Goal: Feedback & Contribution: Contribute content

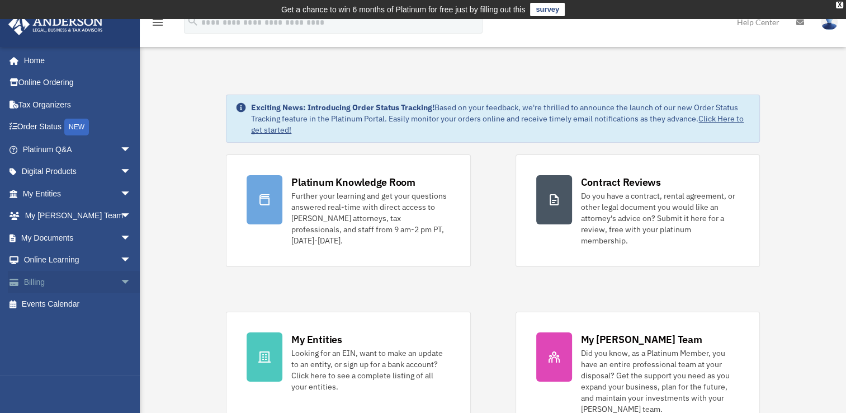
click at [120, 280] on span "arrow_drop_down" at bounding box center [131, 282] width 22 height 23
click at [64, 306] on link "$ Open Invoices" at bounding box center [82, 304] width 133 height 23
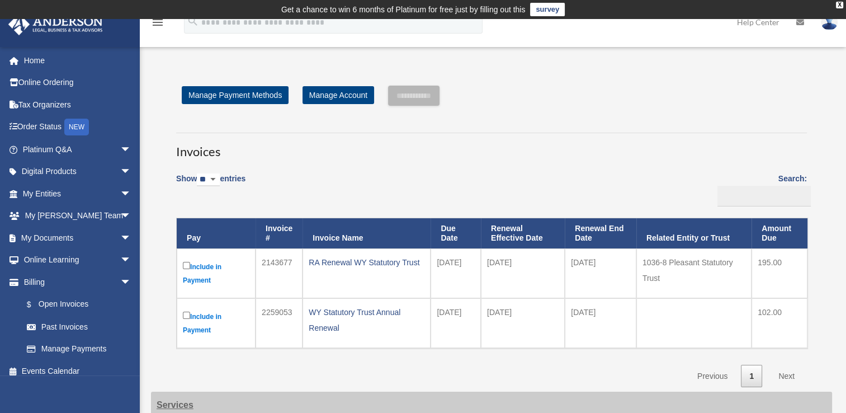
click at [195, 279] on label "Include in Payment" at bounding box center [216, 273] width 67 height 27
click at [207, 262] on label "Include in Payment" at bounding box center [216, 273] width 67 height 27
click at [208, 266] on label "Include in Payment" at bounding box center [216, 273] width 67 height 27
click at [421, 101] on input "**********" at bounding box center [413, 96] width 51 height 20
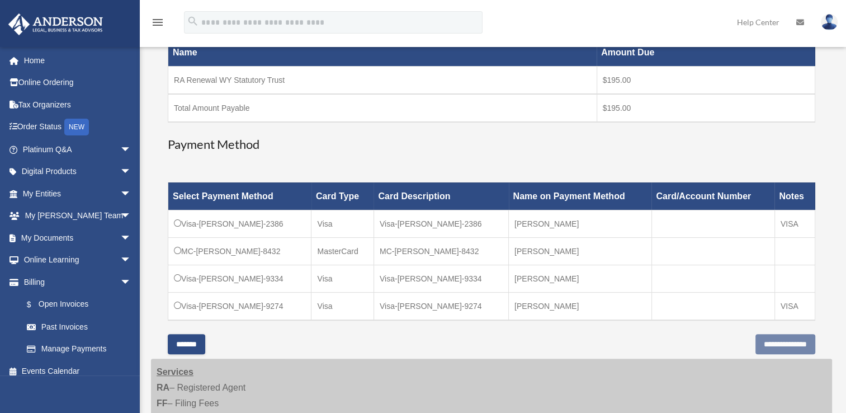
scroll to position [224, 0]
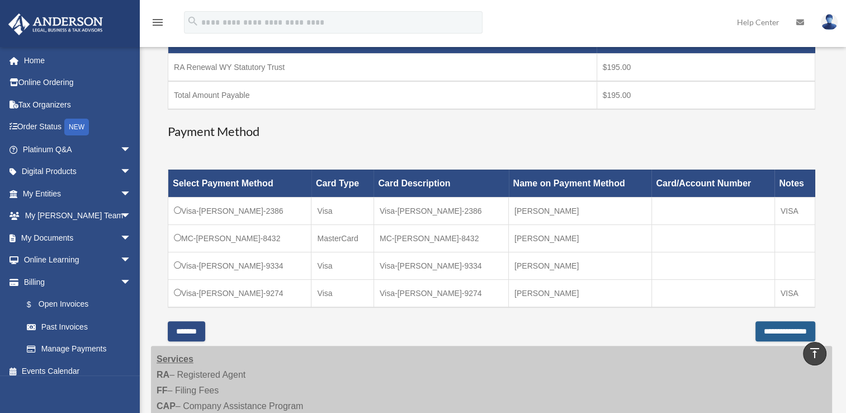
click at [756, 331] on input "**********" at bounding box center [786, 331] width 60 height 20
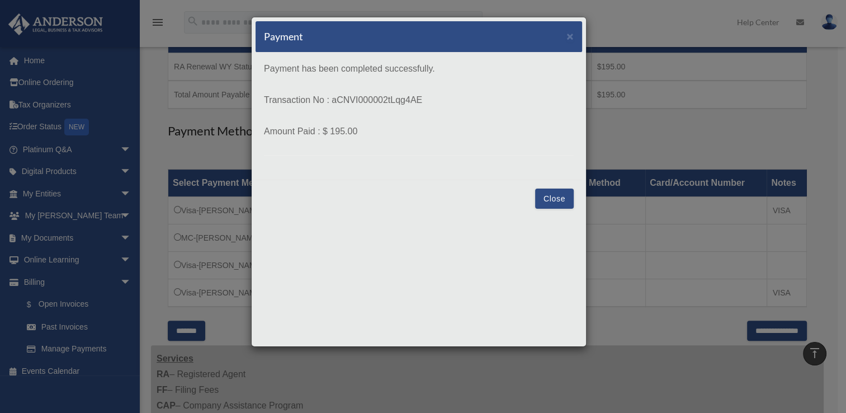
click at [557, 201] on button "Close" at bounding box center [554, 198] width 39 height 20
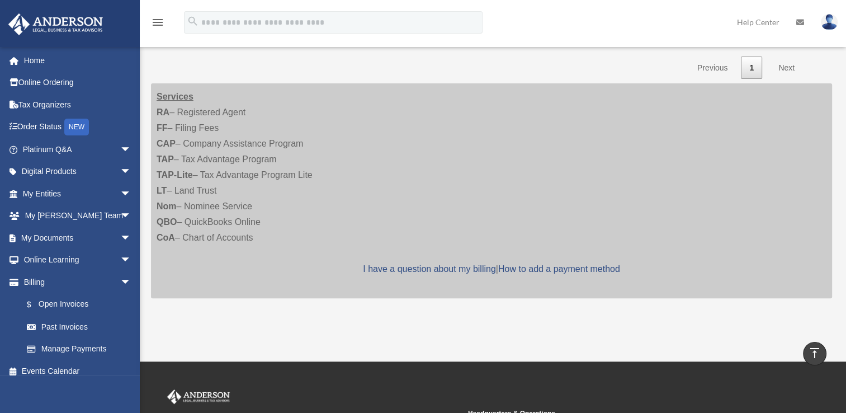
scroll to position [242, 0]
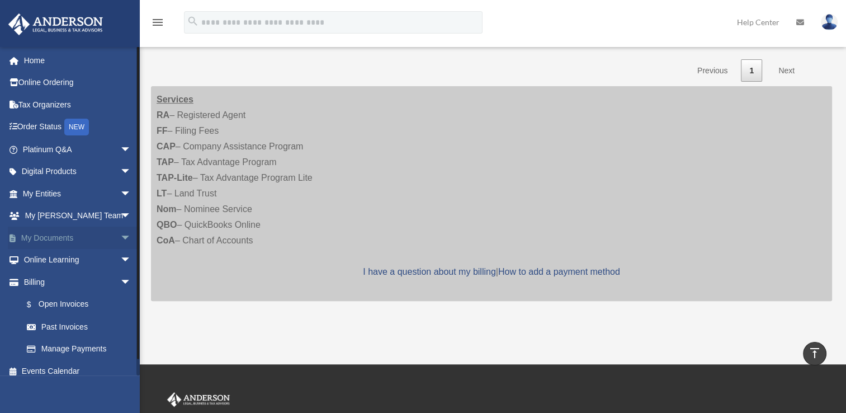
click at [44, 238] on link "My Documents arrow_drop_down" at bounding box center [78, 238] width 140 height 22
click at [120, 236] on span "arrow_drop_down" at bounding box center [131, 238] width 22 height 23
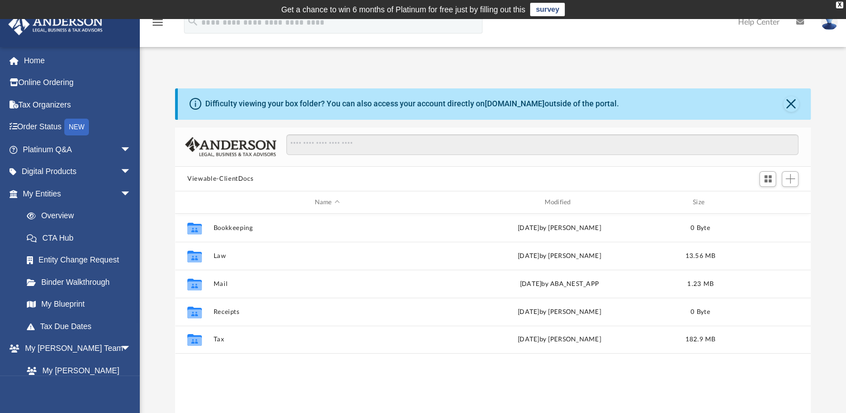
scroll to position [246, 626]
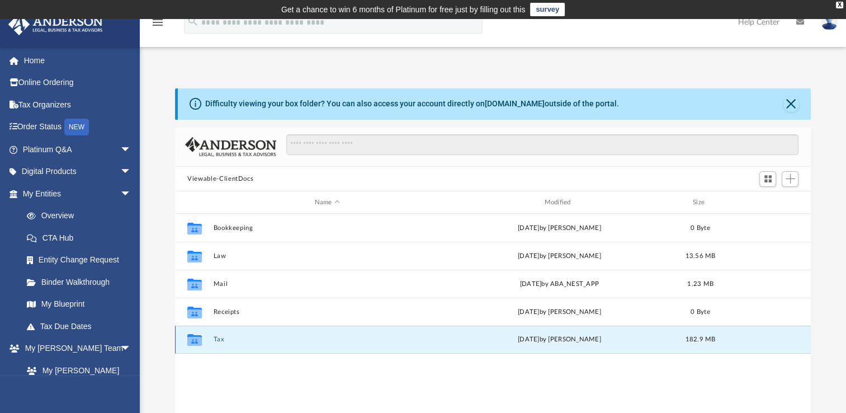
click at [221, 341] on button "Tax" at bounding box center [328, 339] width 228 height 7
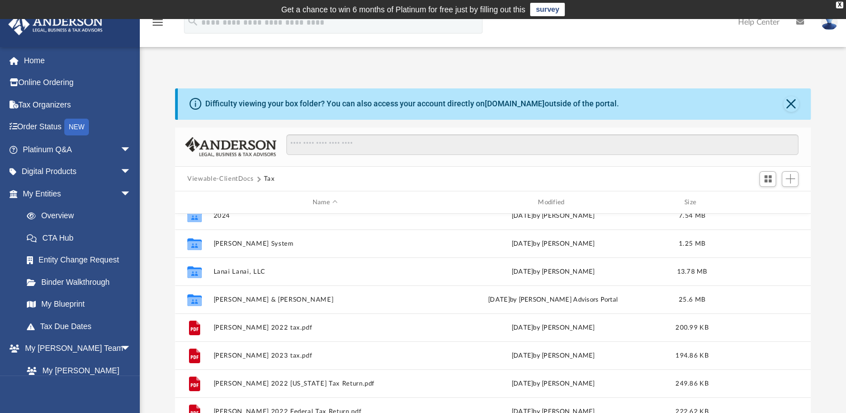
scroll to position [0, 0]
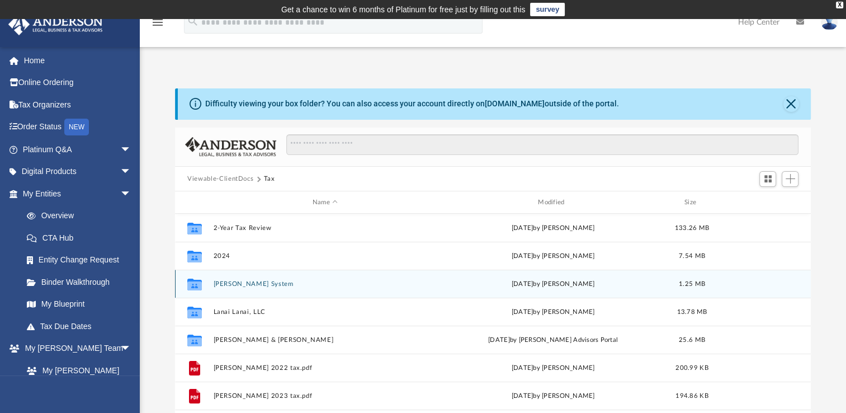
click at [220, 283] on button "[PERSON_NAME] System" at bounding box center [325, 283] width 223 height 7
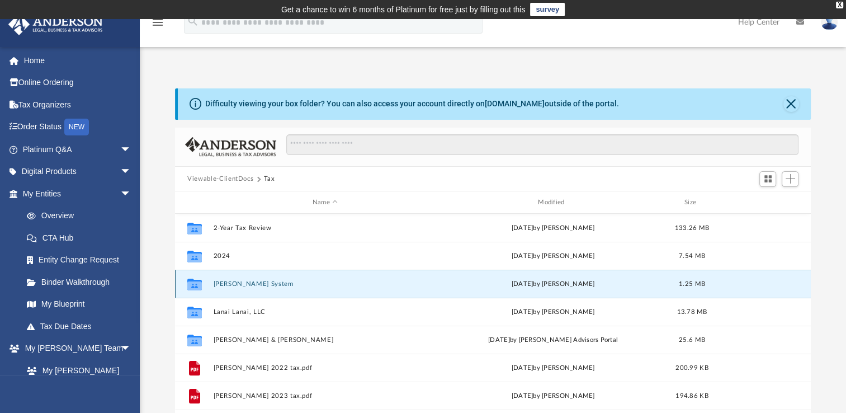
click at [220, 283] on button "[PERSON_NAME] System" at bounding box center [325, 283] width 223 height 7
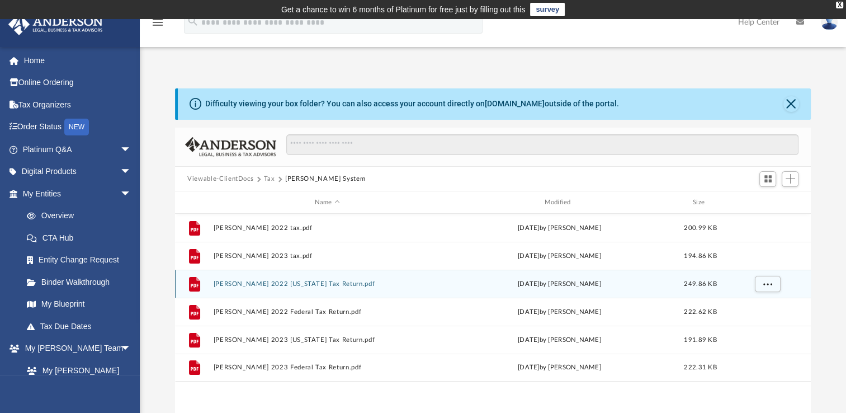
click at [266, 180] on button "Tax" at bounding box center [269, 179] width 11 height 10
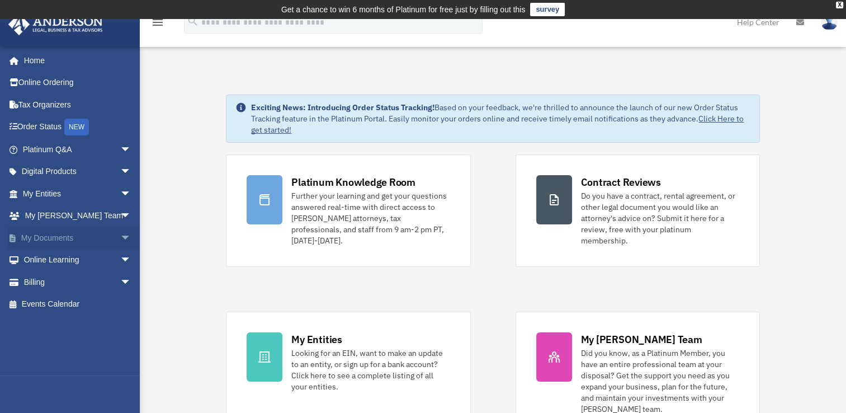
click at [120, 237] on span "arrow_drop_down" at bounding box center [131, 238] width 22 height 23
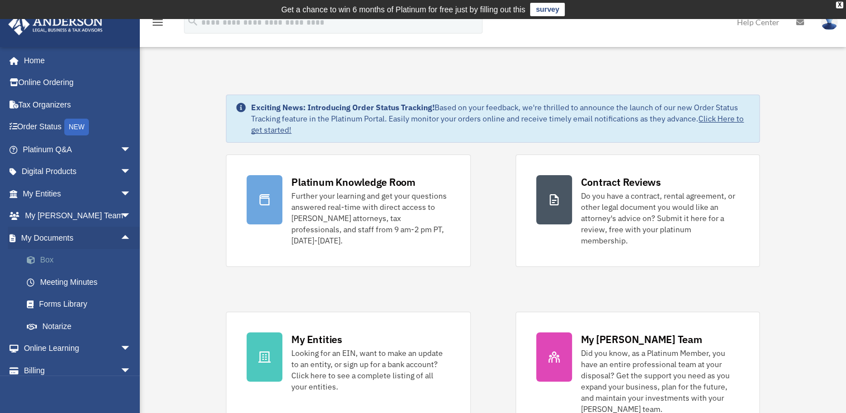
click at [46, 259] on link "Box" at bounding box center [82, 260] width 133 height 22
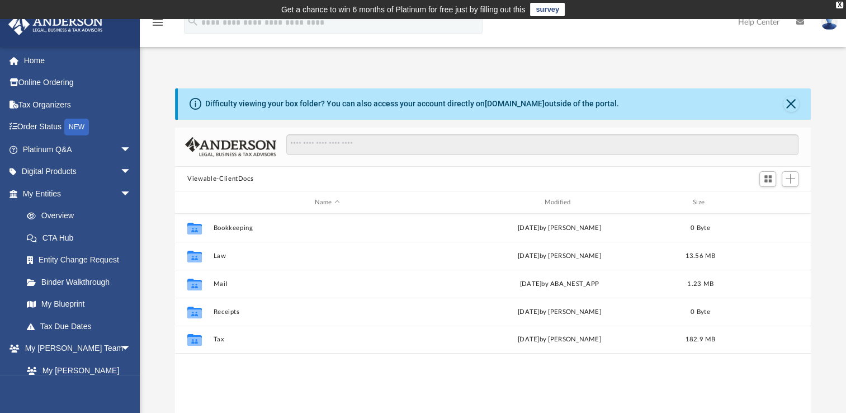
scroll to position [246, 626]
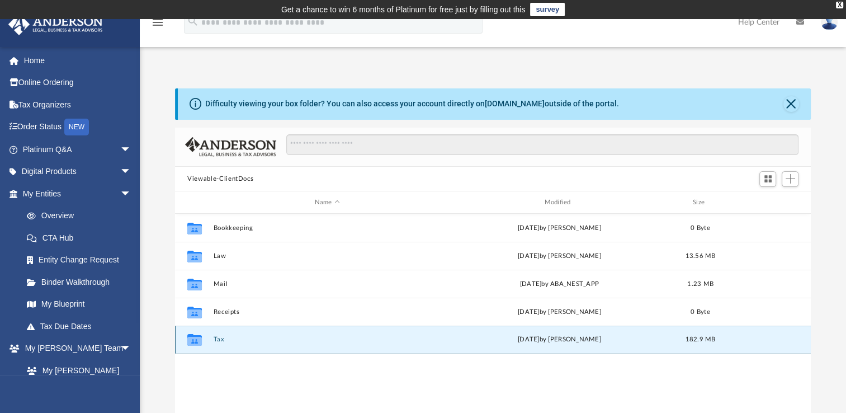
click at [218, 341] on button "Tax" at bounding box center [328, 339] width 228 height 7
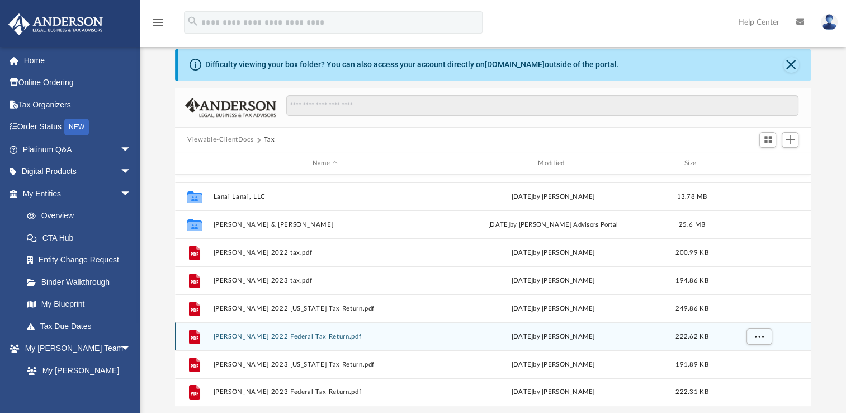
scroll to position [56, 0]
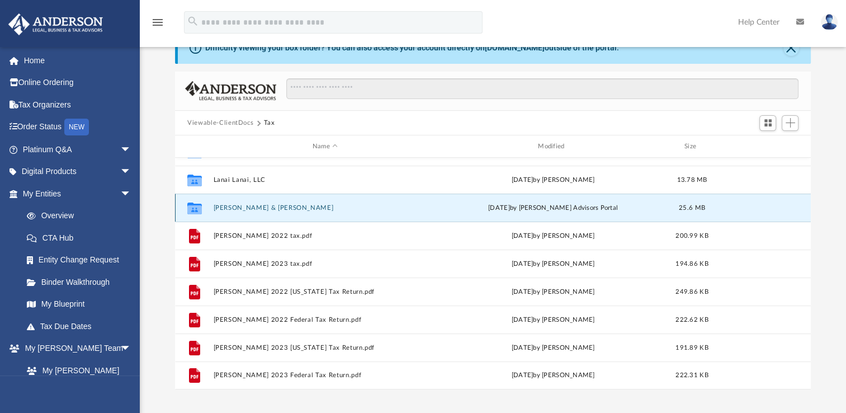
click at [242, 209] on button "[PERSON_NAME] & [PERSON_NAME]" at bounding box center [325, 207] width 223 height 7
click at [243, 208] on button "[PERSON_NAME] & [PERSON_NAME]" at bounding box center [325, 207] width 223 height 7
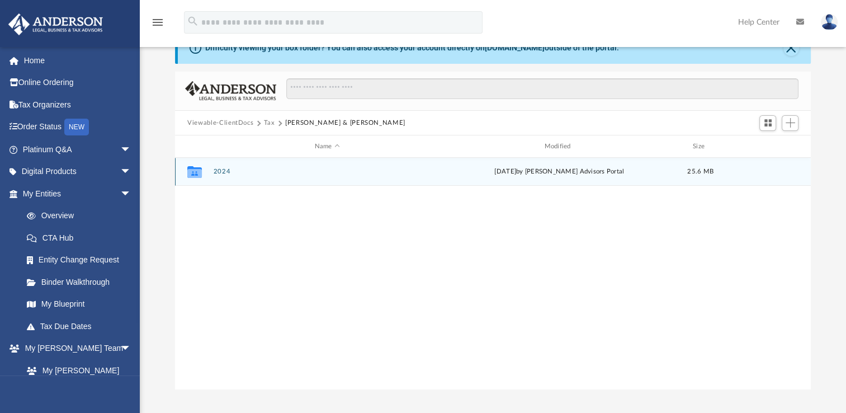
click at [191, 175] on icon "grid" at bounding box center [194, 173] width 15 height 9
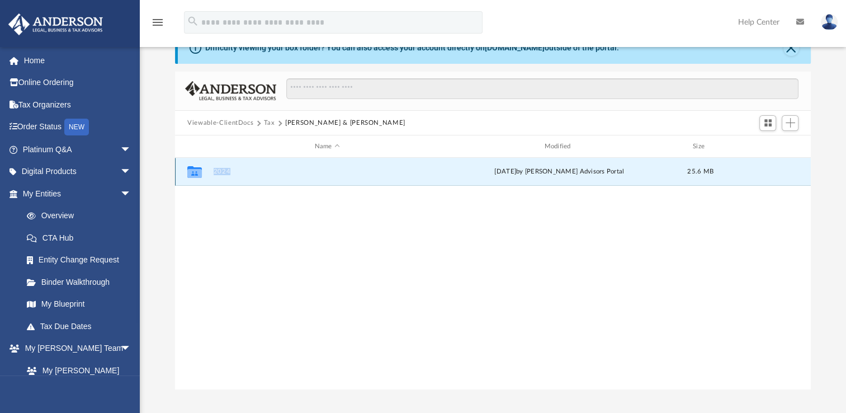
click at [191, 175] on icon "grid" at bounding box center [194, 173] width 15 height 9
click at [231, 244] on div "Collaborated Folder 2024 [DATE] by [PERSON_NAME] Advisors Portal 25.6 MB" at bounding box center [493, 274] width 636 height 232
click at [192, 172] on g "grid" at bounding box center [194, 172] width 15 height 12
click at [192, 172] on icon "grid" at bounding box center [194, 172] width 15 height 12
drag, startPoint x: 192, startPoint y: 172, endPoint x: 251, endPoint y: 170, distance: 58.8
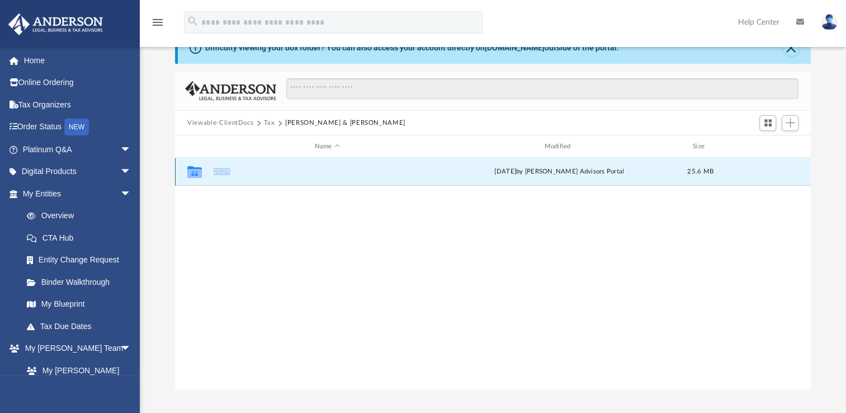
click at [251, 170] on button "2024" at bounding box center [328, 171] width 228 height 7
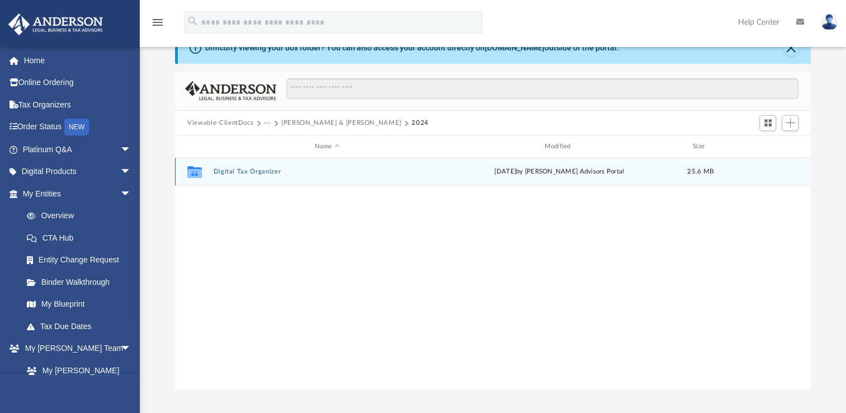
click at [526, 174] on div "[DATE] by [PERSON_NAME] Advisors Portal" at bounding box center [560, 172] width 228 height 10
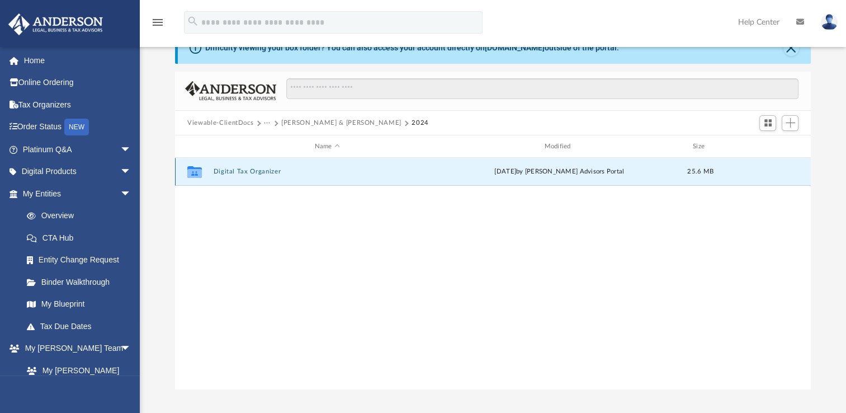
click at [189, 177] on icon "grid" at bounding box center [194, 173] width 15 height 9
drag, startPoint x: 189, startPoint y: 177, endPoint x: 235, endPoint y: 171, distance: 46.3
click at [235, 171] on button "Digital Tax Organizer" at bounding box center [328, 171] width 228 height 7
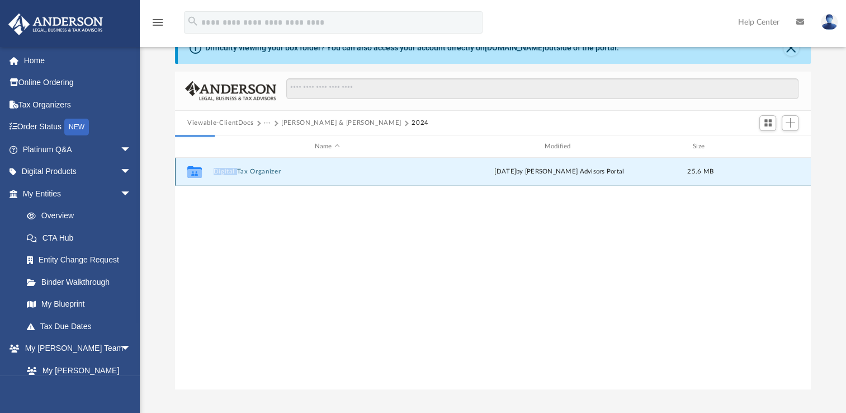
drag, startPoint x: 235, startPoint y: 171, endPoint x: 267, endPoint y: 170, distance: 31.9
click at [267, 170] on button "Digital Tax Organizer" at bounding box center [328, 171] width 228 height 7
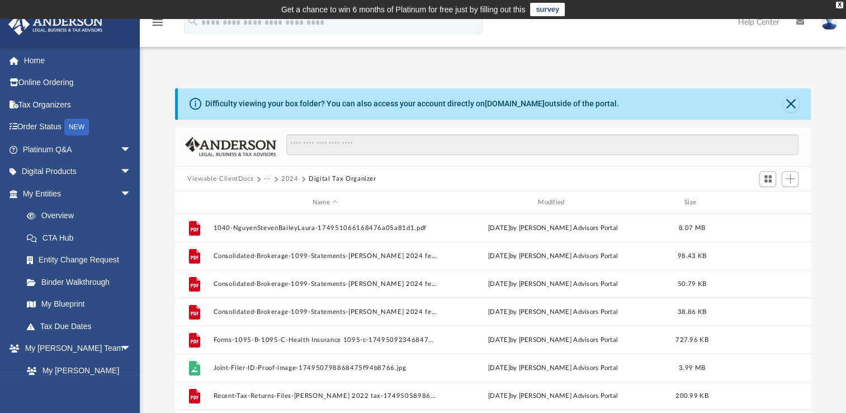
click at [294, 180] on button "2024" at bounding box center [289, 179] width 17 height 10
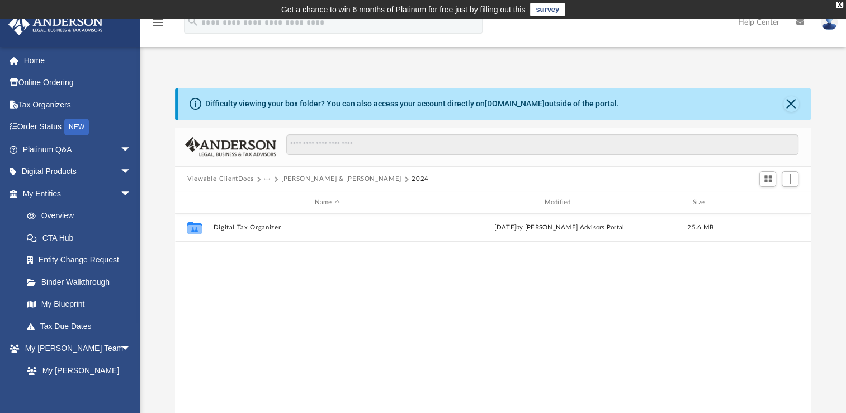
click at [265, 178] on button "···" at bounding box center [267, 179] width 7 height 10
click at [268, 178] on button "···" at bounding box center [267, 179] width 7 height 10
click at [218, 180] on button "Viewable-ClientDocs" at bounding box center [220, 179] width 66 height 10
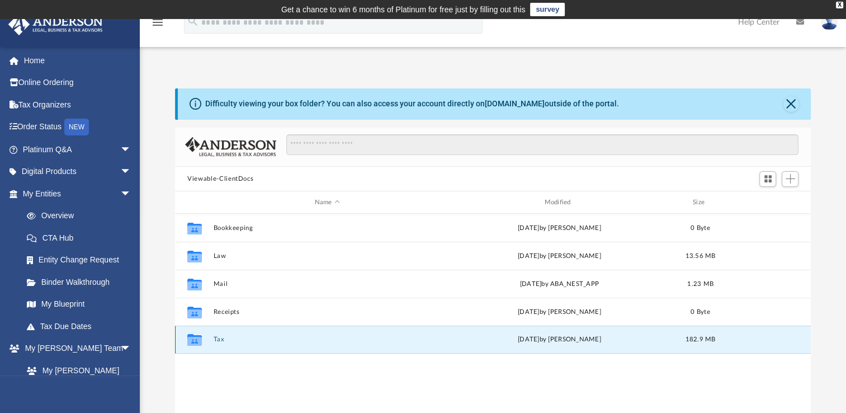
click at [217, 339] on button "Tax" at bounding box center [328, 339] width 228 height 7
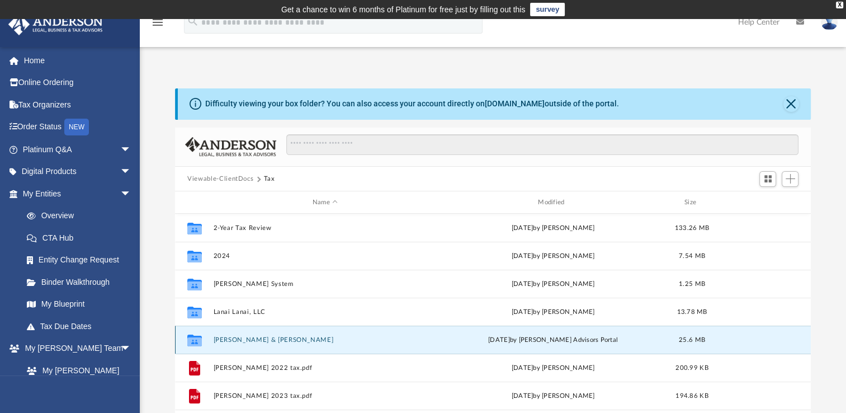
click at [260, 340] on button "[PERSON_NAME] & [PERSON_NAME]" at bounding box center [325, 339] width 223 height 7
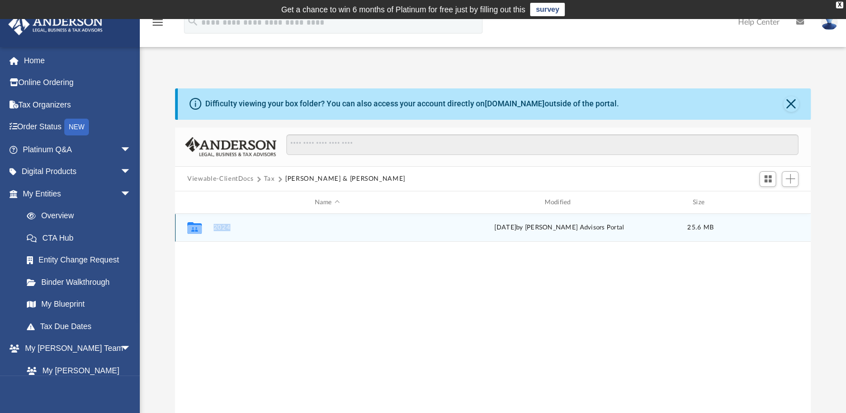
click at [188, 229] on icon "grid" at bounding box center [194, 229] width 15 height 9
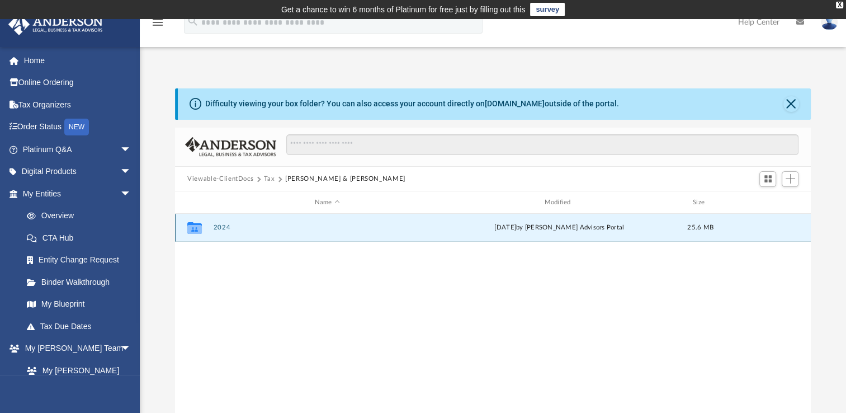
click at [188, 229] on icon "Collaborated Folder" at bounding box center [195, 228] width 18 height 18
click at [218, 229] on button "2024" at bounding box center [328, 227] width 228 height 7
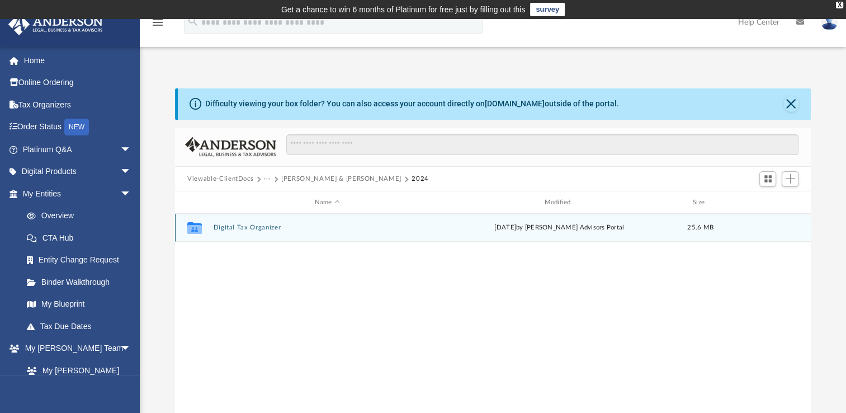
click at [262, 229] on button "Digital Tax Organizer" at bounding box center [328, 227] width 228 height 7
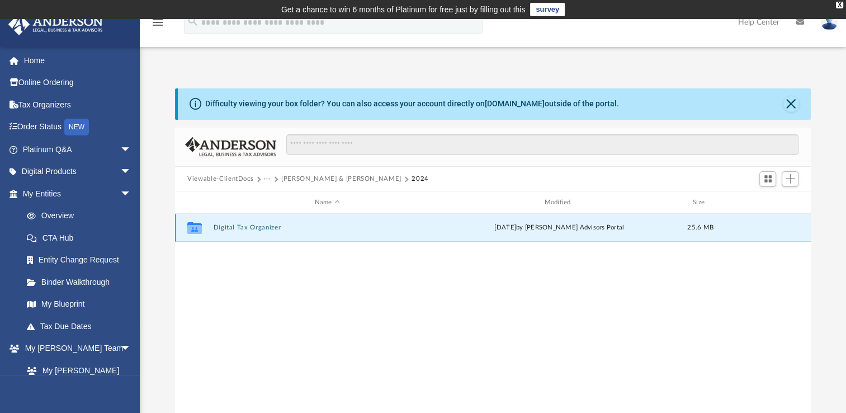
click at [262, 229] on button "Digital Tax Organizer" at bounding box center [328, 227] width 228 height 7
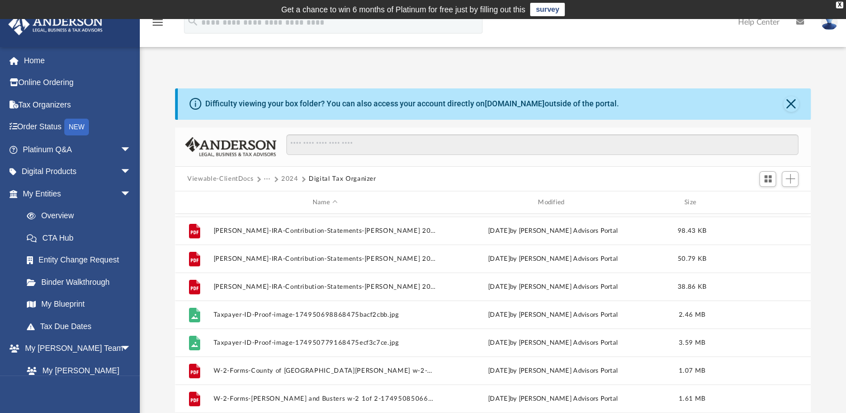
scroll to position [300, 0]
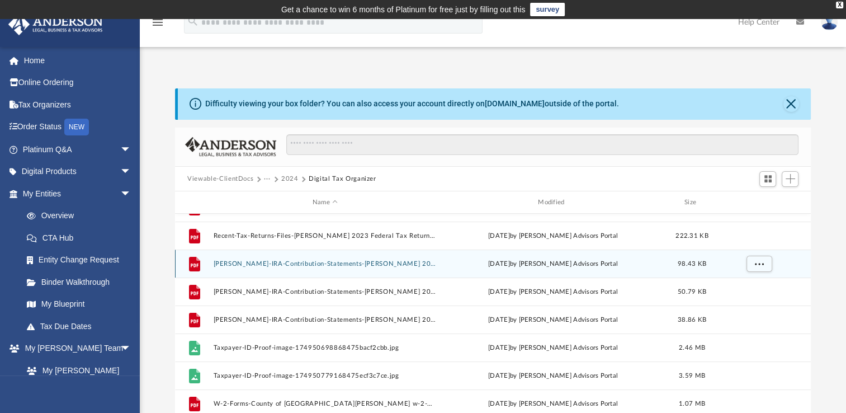
click at [309, 260] on button "[PERSON_NAME]-IRA-Contribution-Statements-[PERSON_NAME] 2024 fedelity 1 of 3-17…" at bounding box center [325, 263] width 223 height 7
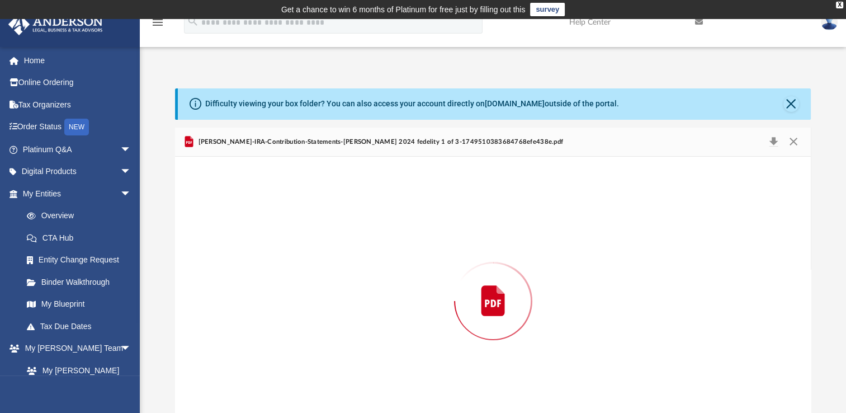
scroll to position [32, 0]
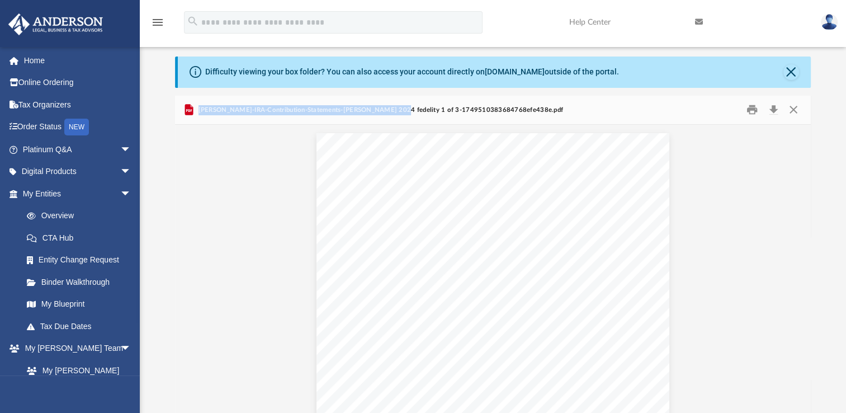
drag, startPoint x: 199, startPoint y: 109, endPoint x: 382, endPoint y: 106, distance: 183.5
click at [382, 106] on span "[PERSON_NAME]-IRA-Contribution-Statements-[PERSON_NAME] 2024 fedelity 1 of 3-17…" at bounding box center [379, 110] width 367 height 10
drag, startPoint x: 382, startPoint y: 106, endPoint x: 352, endPoint y: 109, distance: 29.7
copy span "[PERSON_NAME]-IRA-Contribution-Statements-[PERSON_NAME] 2024 fedelity 1 of 3"
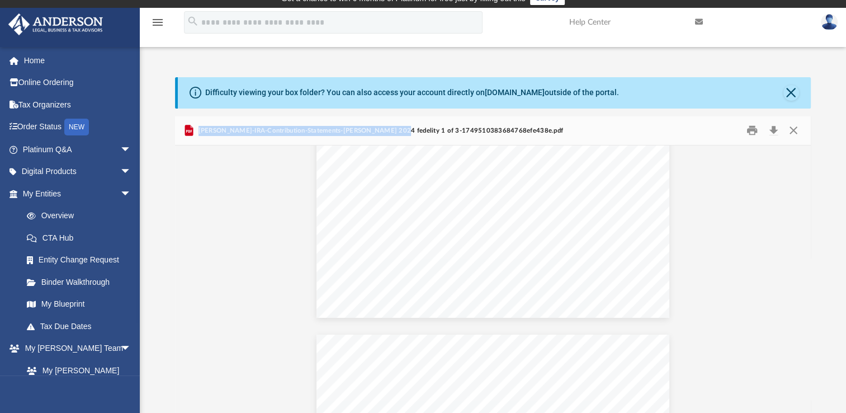
scroll to position [0, 0]
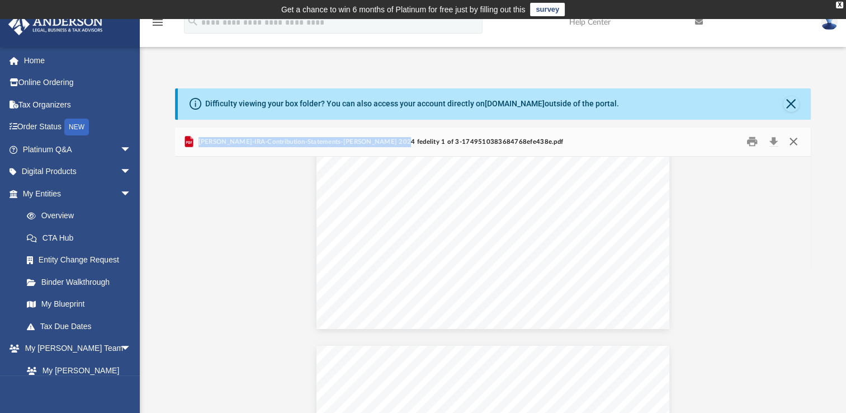
click at [789, 144] on button "Close" at bounding box center [793, 141] width 20 height 17
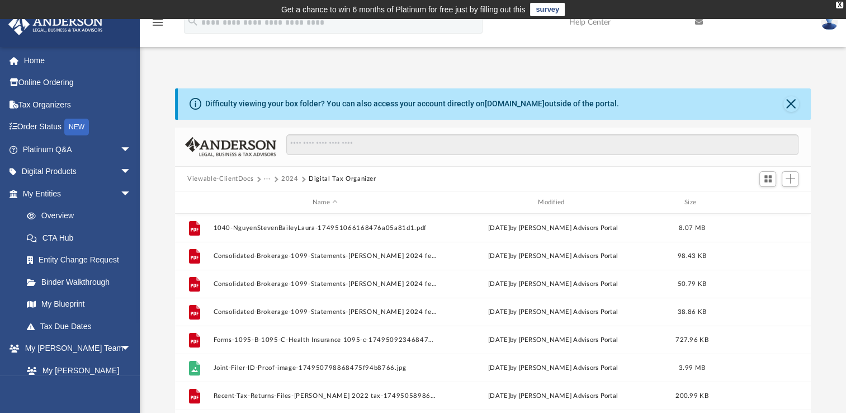
click at [286, 178] on button "2024" at bounding box center [289, 179] width 17 height 10
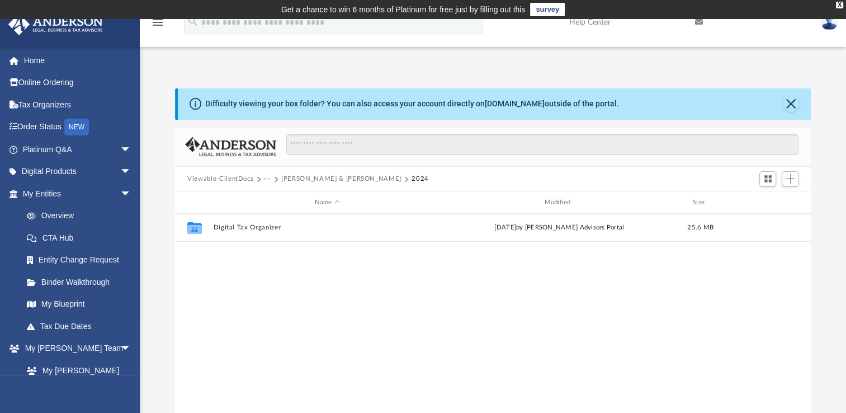
click at [265, 182] on button "···" at bounding box center [267, 179] width 7 height 10
click at [267, 177] on button "···" at bounding box center [267, 179] width 7 height 10
click at [293, 177] on button "[PERSON_NAME] & [PERSON_NAME]" at bounding box center [341, 179] width 120 height 10
click at [262, 180] on div "Viewable-ClientDocs Tax [PERSON_NAME] & [PERSON_NAME]" at bounding box center [301, 179] width 228 height 10
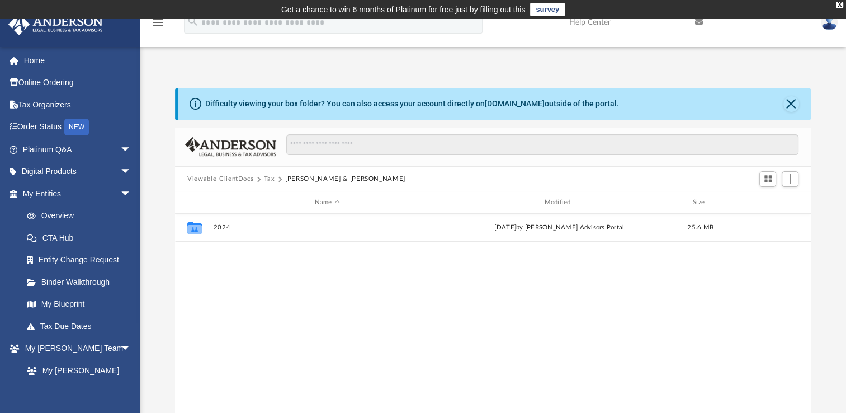
click at [264, 179] on button "Tax" at bounding box center [269, 179] width 11 height 10
click at [240, 178] on button "Viewable-ClientDocs" at bounding box center [220, 179] width 66 height 10
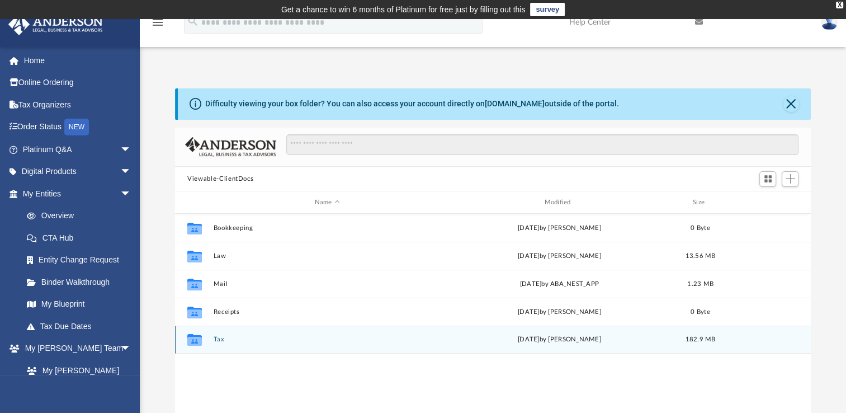
click at [215, 337] on button "Tax" at bounding box center [328, 339] width 228 height 7
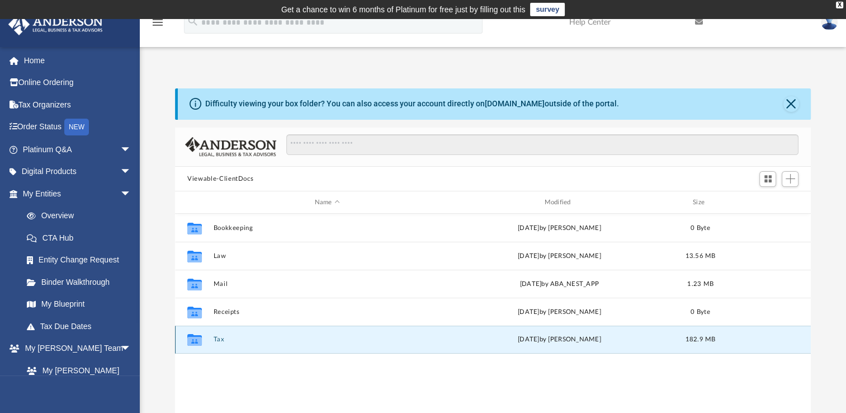
click at [215, 337] on button "Tax" at bounding box center [328, 339] width 228 height 7
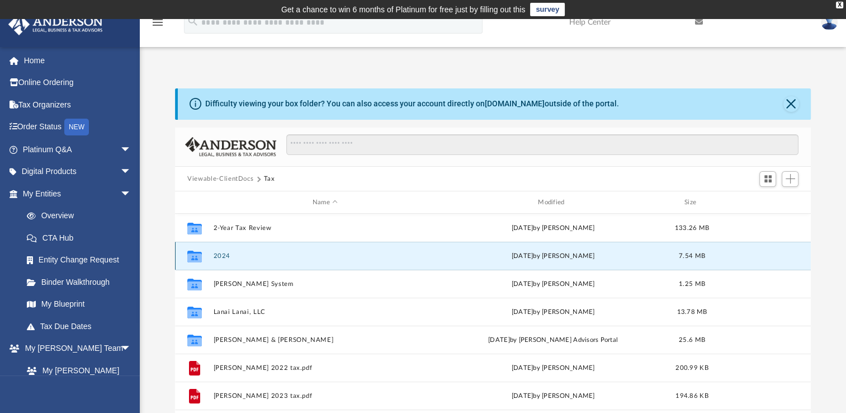
click at [221, 256] on button "2024" at bounding box center [325, 255] width 223 height 7
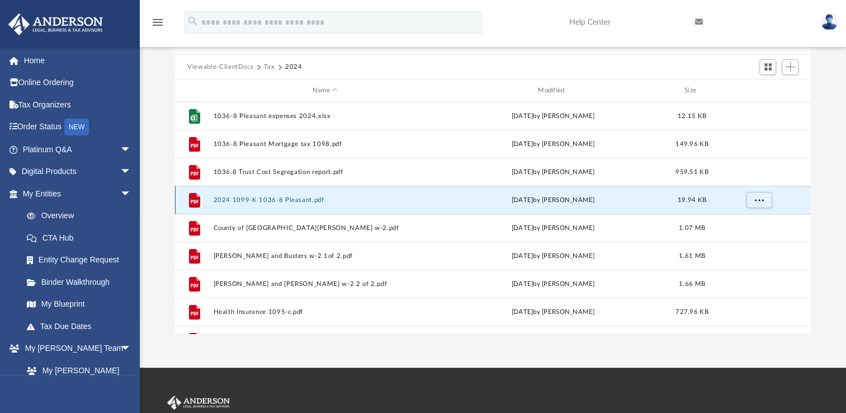
click at [260, 200] on button "2024 1099-K 1036-8 Pleasant.pdf" at bounding box center [325, 199] width 223 height 7
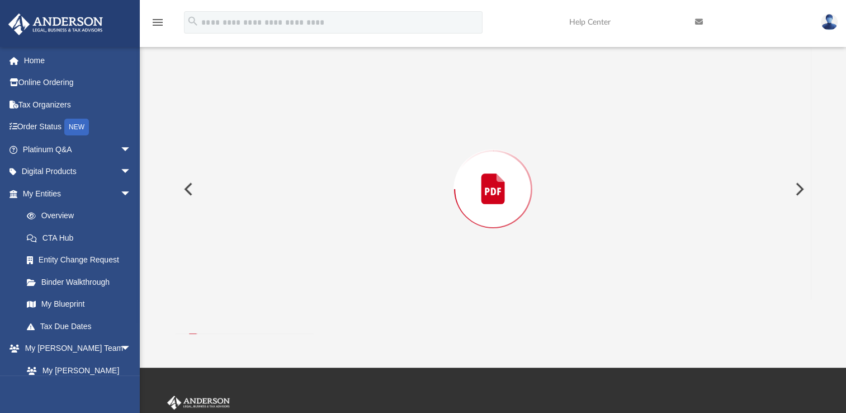
click at [260, 200] on div "Preview" at bounding box center [493, 189] width 636 height 289
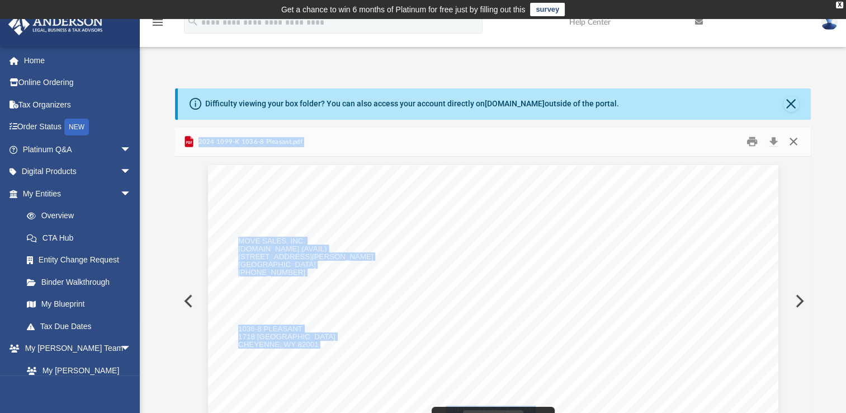
click at [795, 143] on button "Close" at bounding box center [793, 141] width 20 height 17
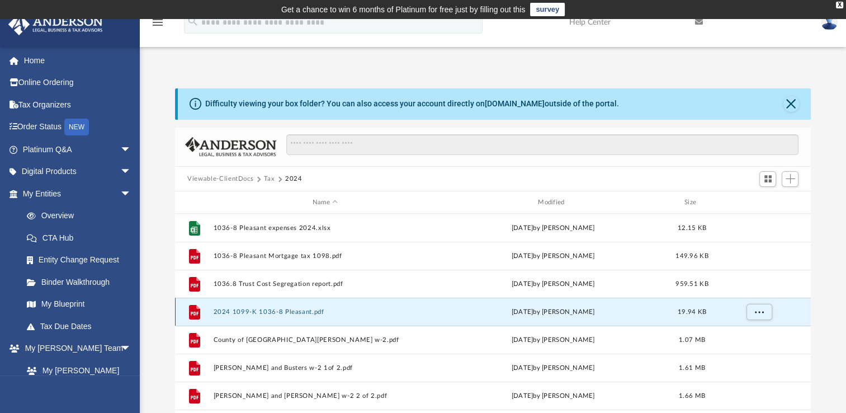
click at [290, 312] on button "2024 1099-K 1036-8 Pleasant.pdf" at bounding box center [325, 311] width 223 height 7
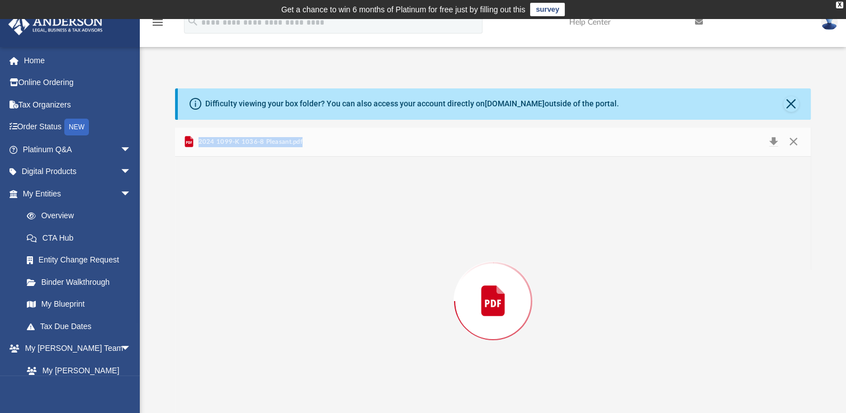
scroll to position [32, 0]
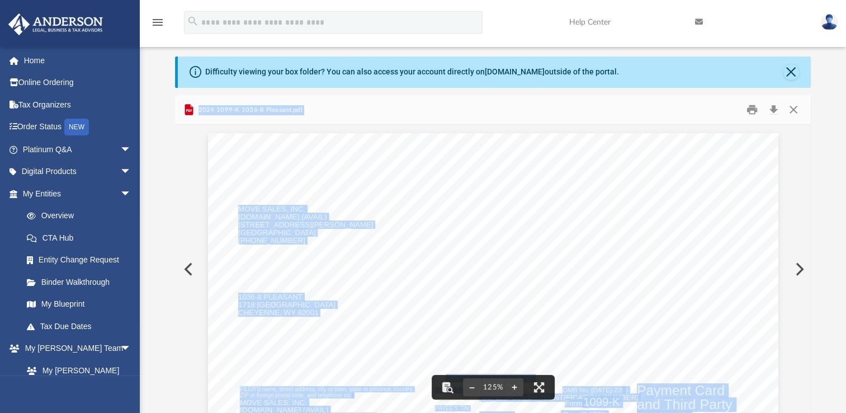
click at [261, 104] on div "2024 1099-K 1036-8 Pleasant.pdf" at bounding box center [242, 109] width 120 height 13
click at [313, 104] on div "2024 1099-K 1036-8 Pleasant.pdf" at bounding box center [493, 111] width 636 height 30
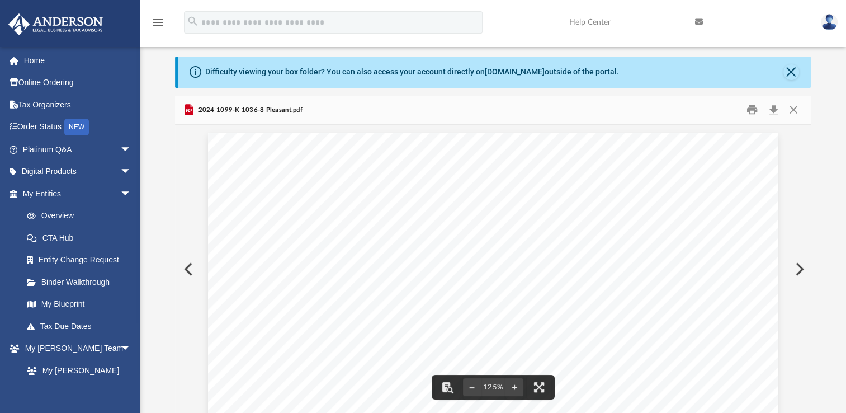
click at [315, 107] on div "2024 1099-K 1036-8 Pleasant.pdf" at bounding box center [493, 111] width 636 height 30
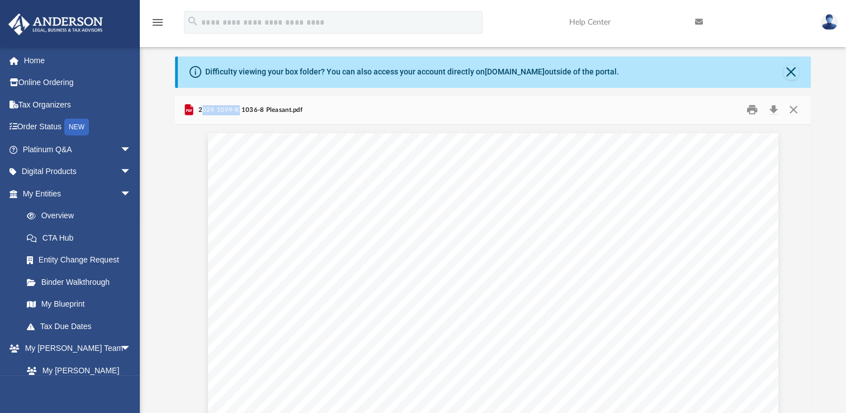
drag, startPoint x: 201, startPoint y: 109, endPoint x: 238, endPoint y: 109, distance: 36.9
click at [238, 109] on span "2024 1099-K 1036-8 Pleasant.pdf" at bounding box center [249, 110] width 107 height 10
drag, startPoint x: 238, startPoint y: 109, endPoint x: 238, endPoint y: 123, distance: 14.5
click at [238, 123] on div "2024 1099-K 1036-8 Pleasant.pdf" at bounding box center [493, 111] width 636 height 30
click at [200, 106] on span "2024 1099-K 1036-8 Pleasant.pdf" at bounding box center [249, 110] width 107 height 10
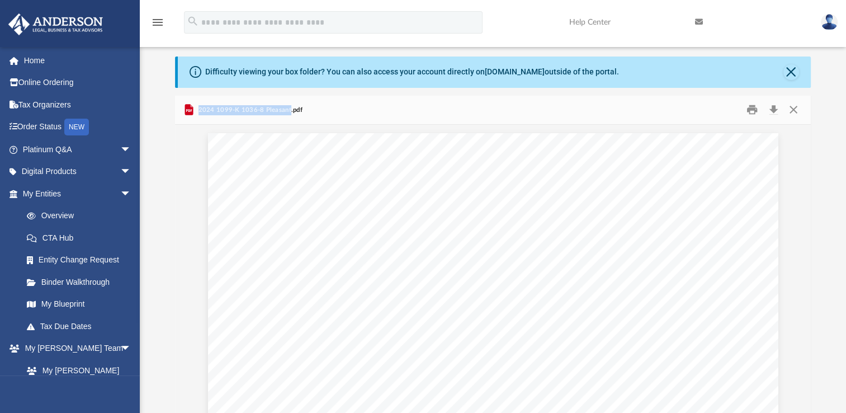
drag, startPoint x: 199, startPoint y: 108, endPoint x: 286, endPoint y: 110, distance: 87.3
click at [286, 110] on span "2024 1099-K 1036-8 Pleasant.pdf" at bounding box center [249, 110] width 107 height 10
drag, startPoint x: 286, startPoint y: 110, endPoint x: 260, endPoint y: 111, distance: 26.3
copy span "2024 1099-K 1036-8 Pleasant"
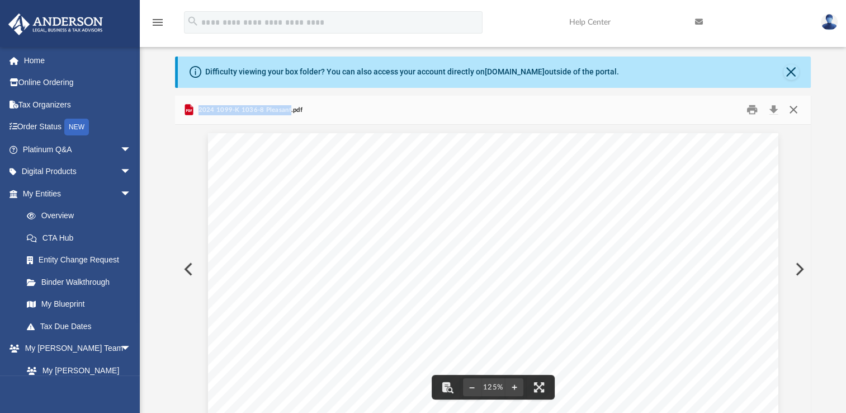
click at [795, 107] on button "Close" at bounding box center [793, 109] width 20 height 17
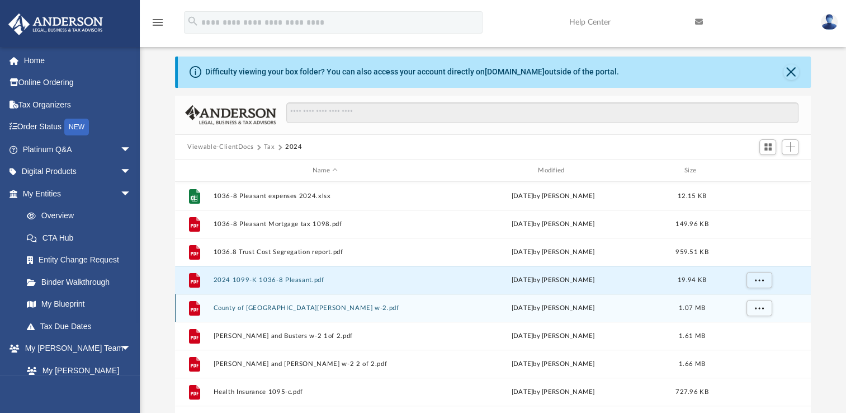
scroll to position [48, 0]
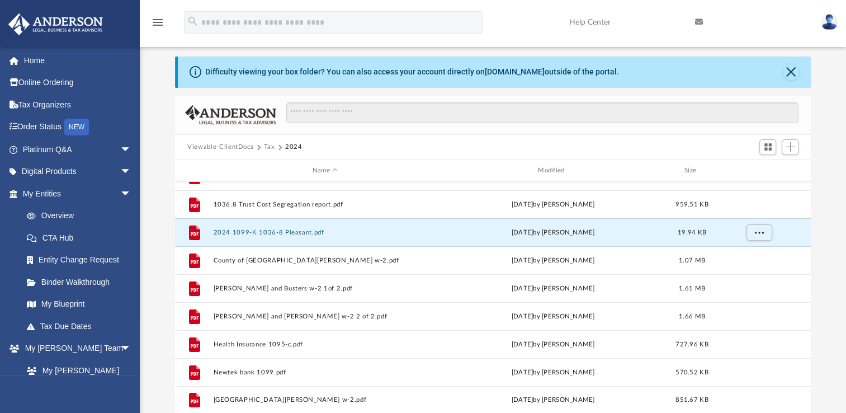
click at [270, 145] on button "Tax" at bounding box center [269, 147] width 11 height 10
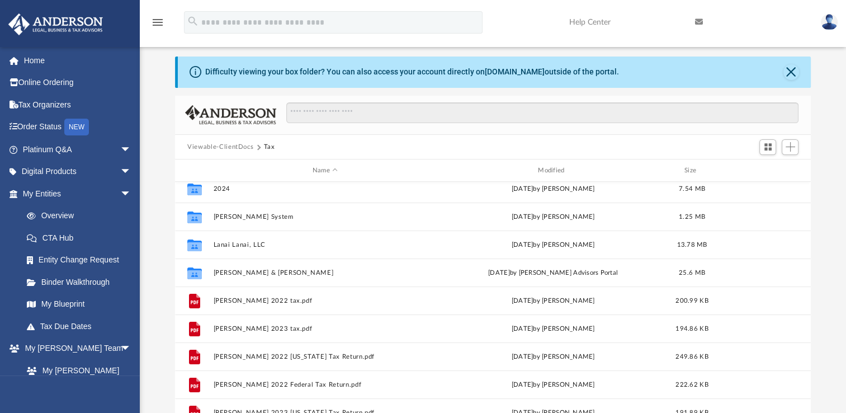
scroll to position [76, 0]
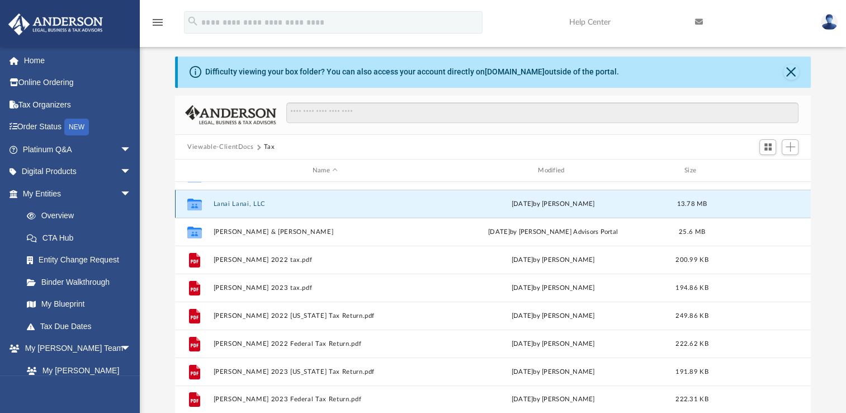
click at [233, 205] on button "Lanai Lanai, LLC" at bounding box center [325, 203] width 223 height 7
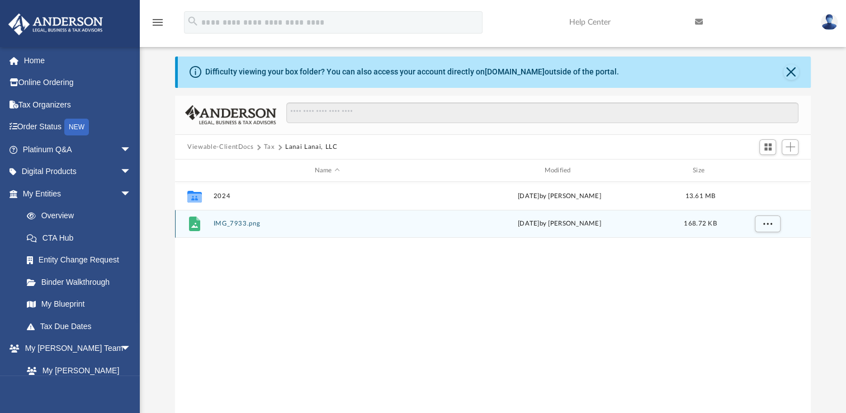
scroll to position [0, 0]
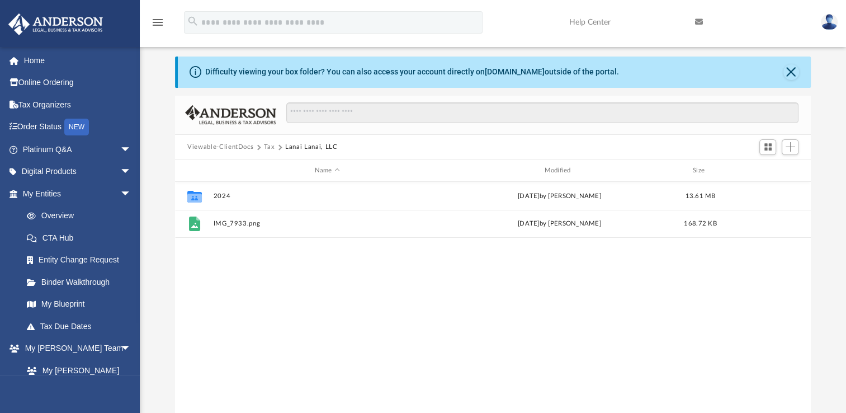
click at [337, 330] on div "Collaborated Folder 2024 [DATE] by [PERSON_NAME] 13.61 MB File IMG_7933.png [DA…" at bounding box center [493, 298] width 636 height 232
click at [337, 326] on div "Collaborated Folder 2024 [DATE] by [PERSON_NAME] 13.61 MB File IMG_7933.png [DA…" at bounding box center [493, 298] width 636 height 232
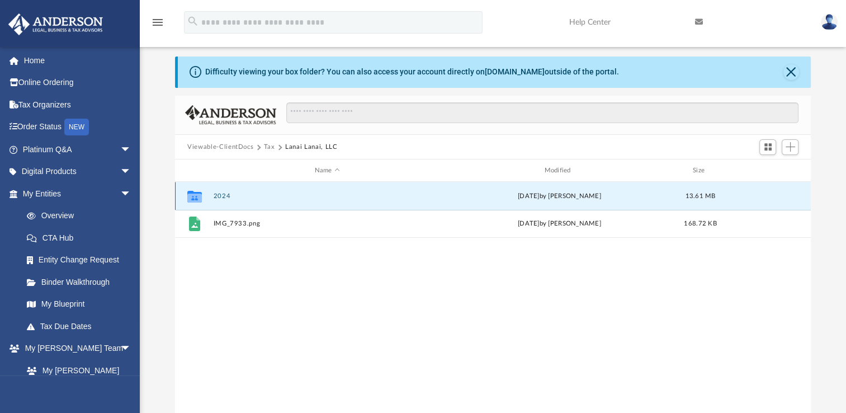
click at [220, 192] on button "2024" at bounding box center [328, 195] width 228 height 7
click at [221, 192] on button "2024" at bounding box center [328, 195] width 228 height 7
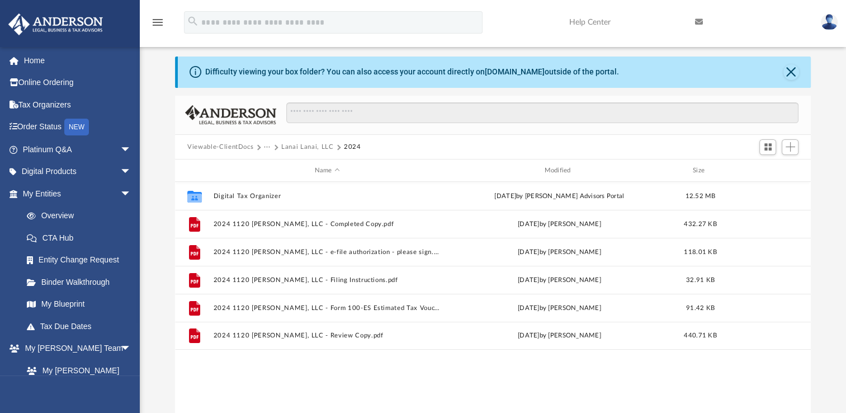
click at [388, 376] on div "Collaborated Folder Digital Tax Organizer [DATE] by [PERSON_NAME] Advisors Port…" at bounding box center [493, 298] width 636 height 232
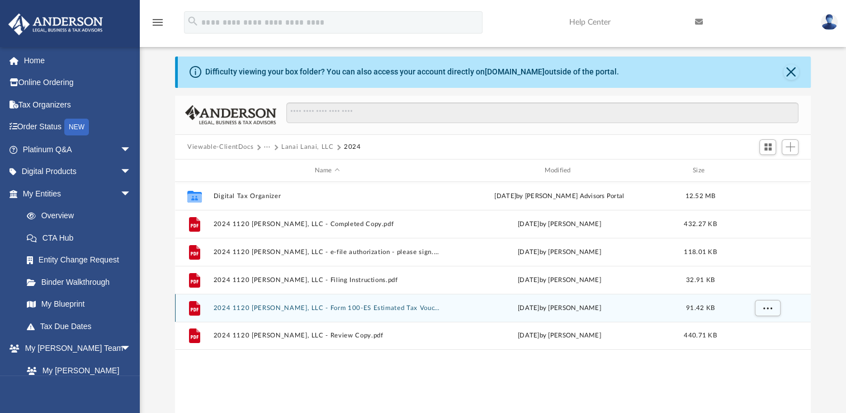
click at [260, 308] on button "2024 1120 [PERSON_NAME], LLC - Form 100-ES Estimated Tax Voucher.pdf" at bounding box center [328, 307] width 228 height 7
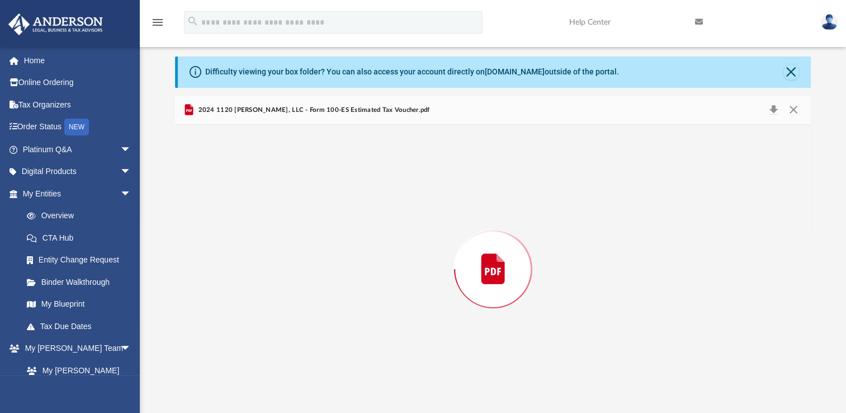
click at [260, 308] on div "Preview" at bounding box center [493, 269] width 636 height 289
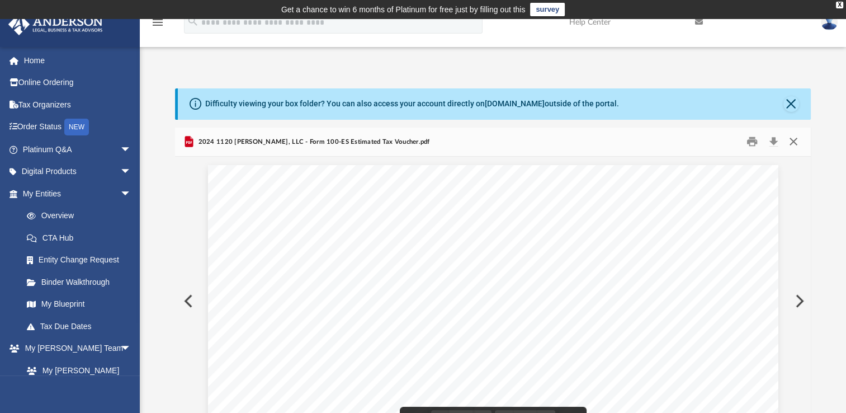
click at [796, 144] on button "Close" at bounding box center [793, 141] width 20 height 17
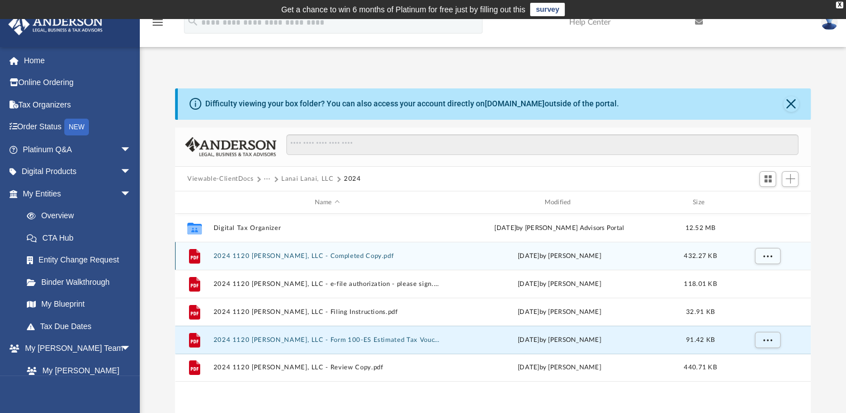
click at [275, 253] on button "2024 1120 [PERSON_NAME], LLC - Completed Copy.pdf" at bounding box center [328, 255] width 228 height 7
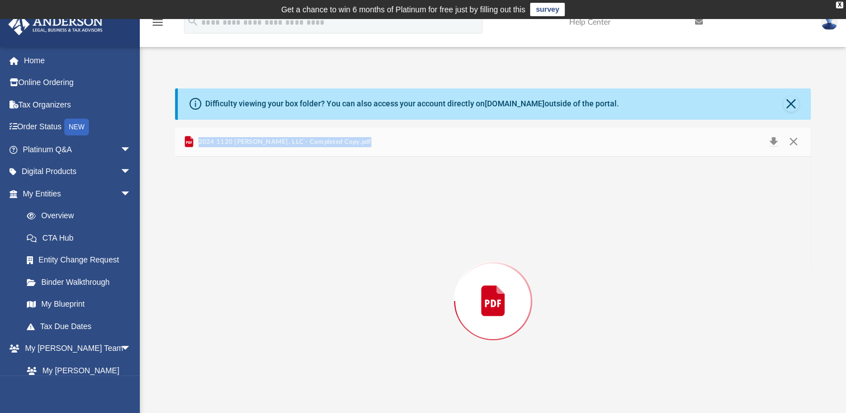
scroll to position [32, 0]
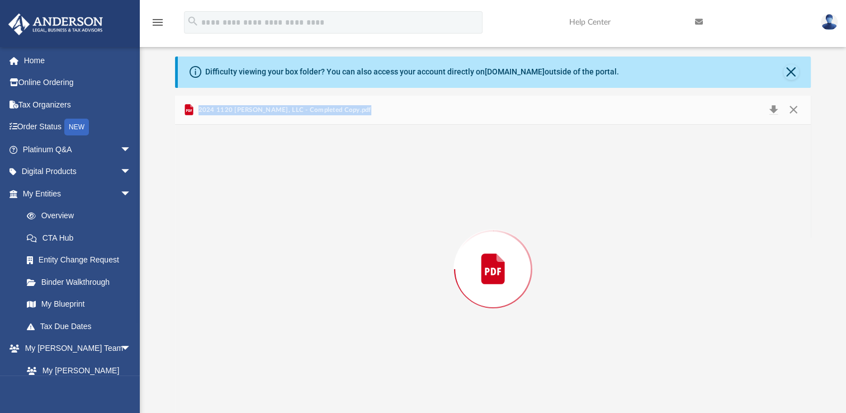
click at [275, 253] on div "Preview" at bounding box center [493, 269] width 636 height 289
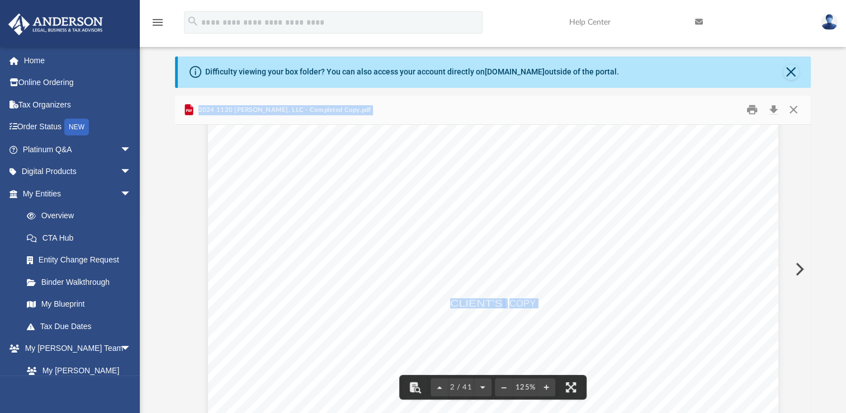
scroll to position [839, 0]
click at [794, 110] on button "Close" at bounding box center [793, 109] width 20 height 17
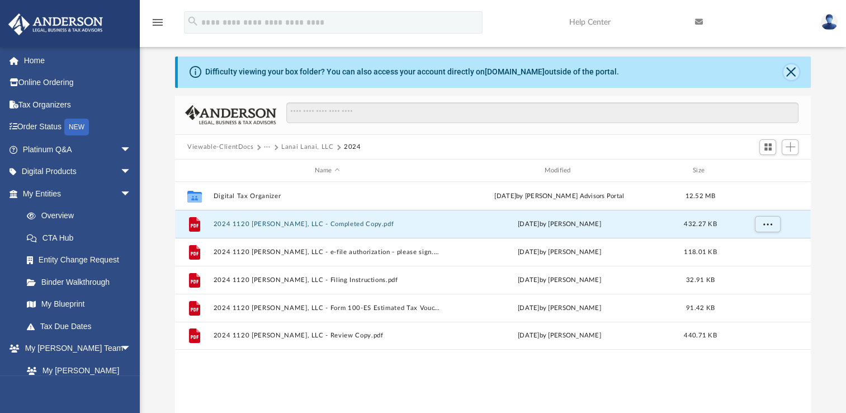
click at [789, 74] on button "Close" at bounding box center [792, 72] width 16 height 16
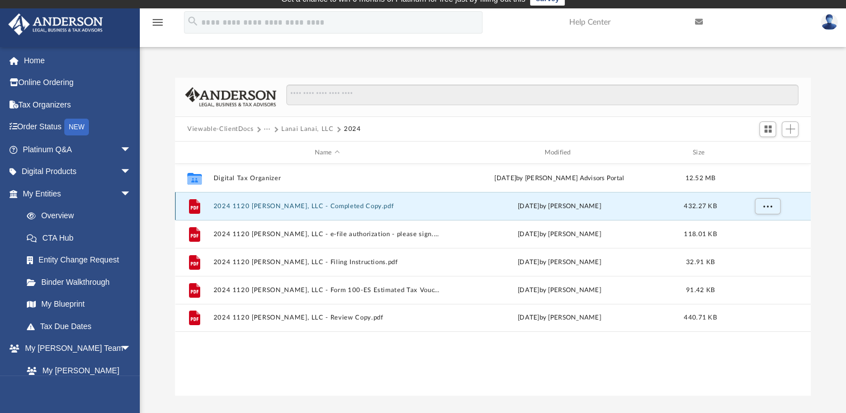
scroll to position [0, 0]
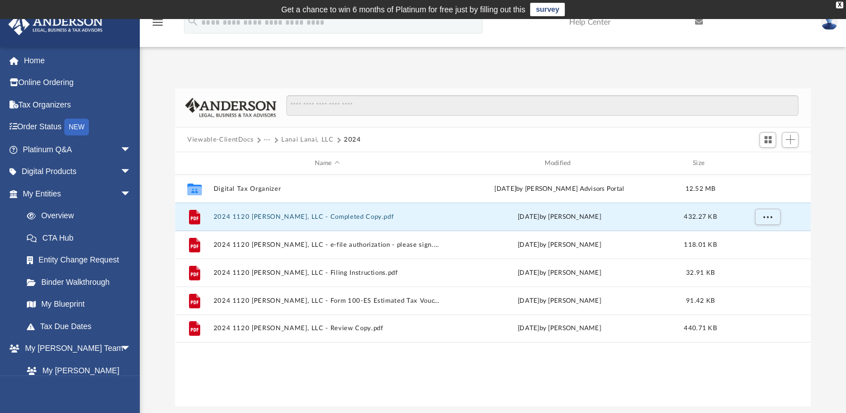
click at [318, 138] on button "Lanai Lanai, LLC" at bounding box center [307, 140] width 52 height 10
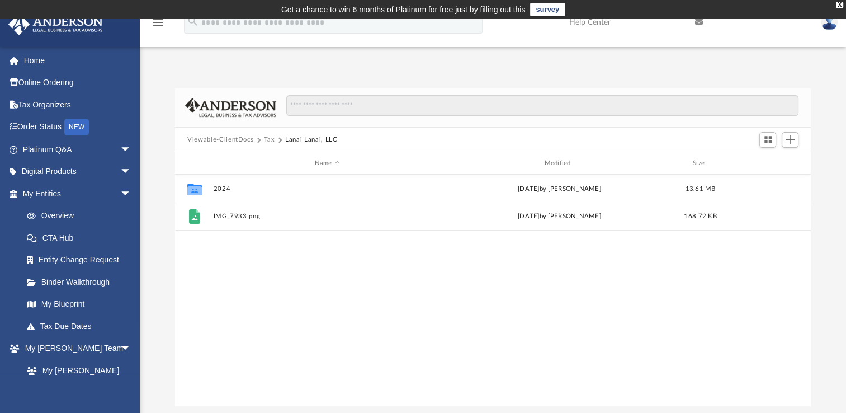
click at [274, 140] on span "Tax" at bounding box center [274, 140] width 21 height 10
click at [266, 140] on button "Tax" at bounding box center [269, 140] width 11 height 10
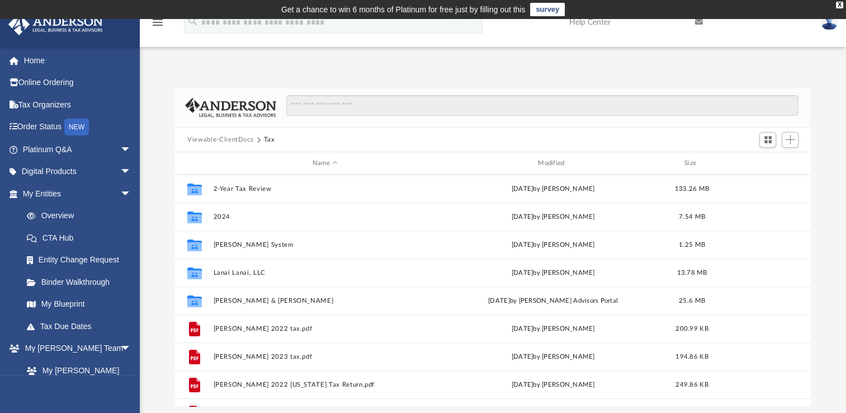
click at [269, 139] on button "Tax" at bounding box center [269, 140] width 11 height 10
click at [794, 135] on span "Add" at bounding box center [791, 140] width 10 height 10
click at [774, 163] on li "Upload" at bounding box center [775, 162] width 36 height 12
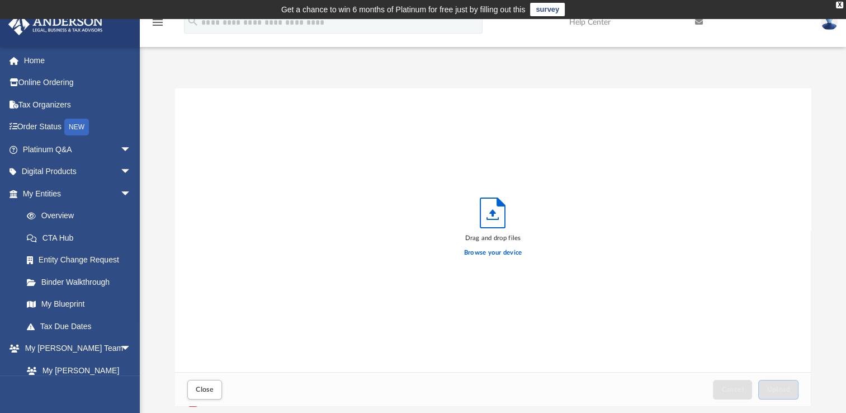
scroll to position [275, 626]
click at [476, 251] on label "Browse your device" at bounding box center [493, 253] width 58 height 10
click at [0, 0] on input "Browse your device" at bounding box center [0, 0] width 0 height 0
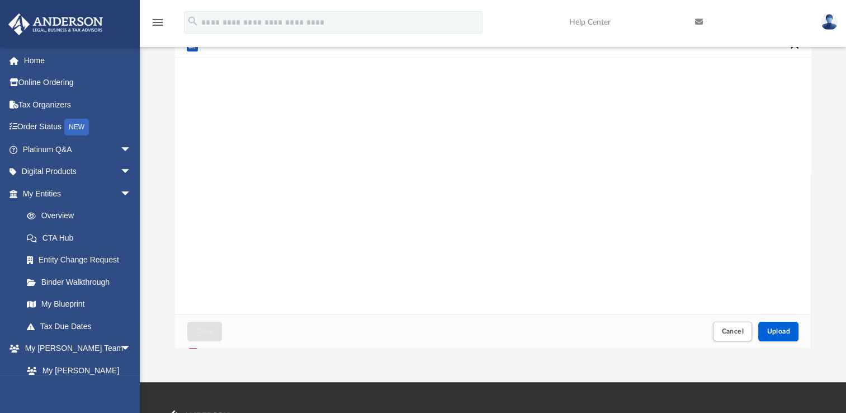
scroll to position [56, 0]
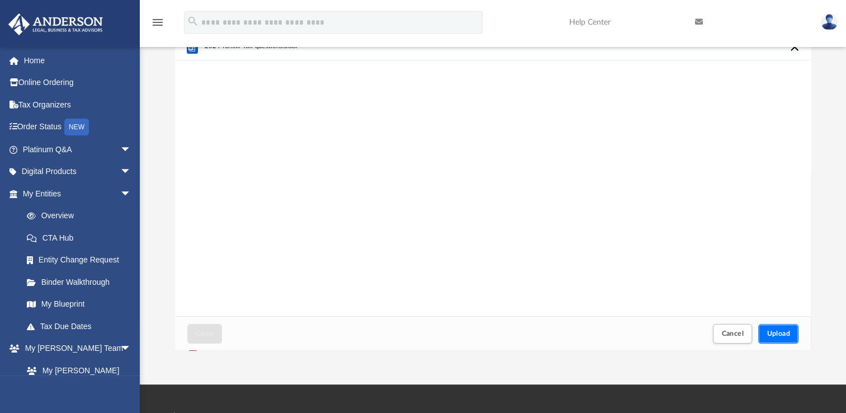
click at [789, 331] on span "Upload" at bounding box center [778, 333] width 23 height 7
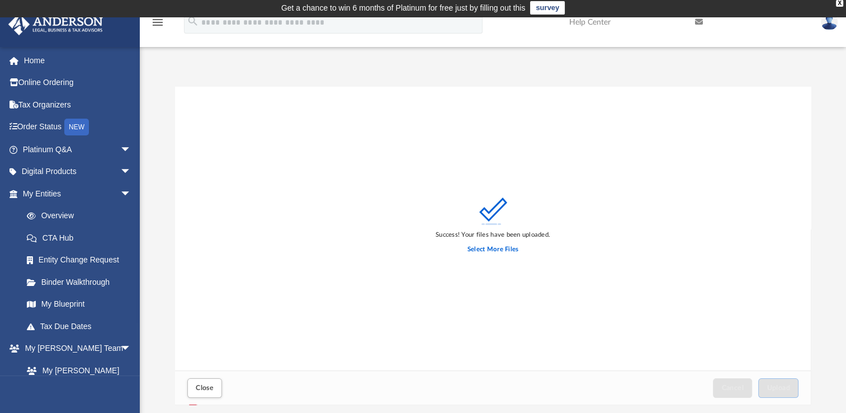
scroll to position [0, 0]
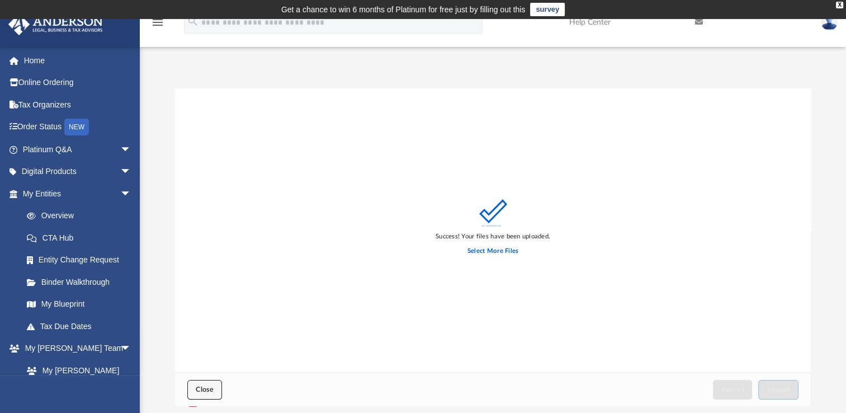
click at [208, 386] on span "Close" at bounding box center [205, 389] width 18 height 7
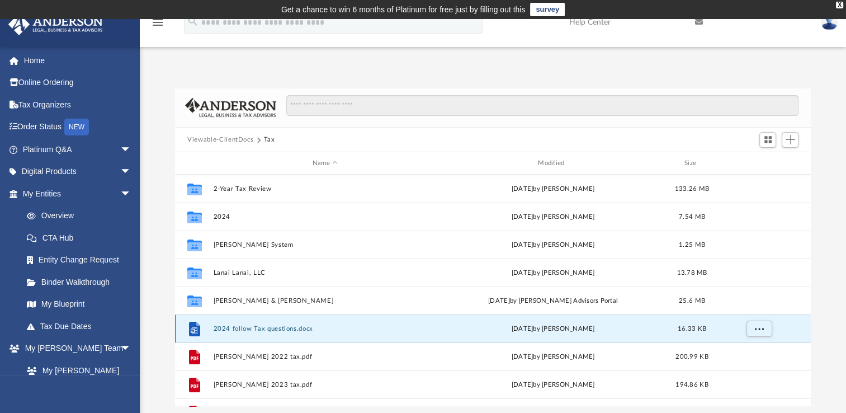
click at [286, 328] on button "2024 follow Tax questions.docx" at bounding box center [325, 328] width 223 height 7
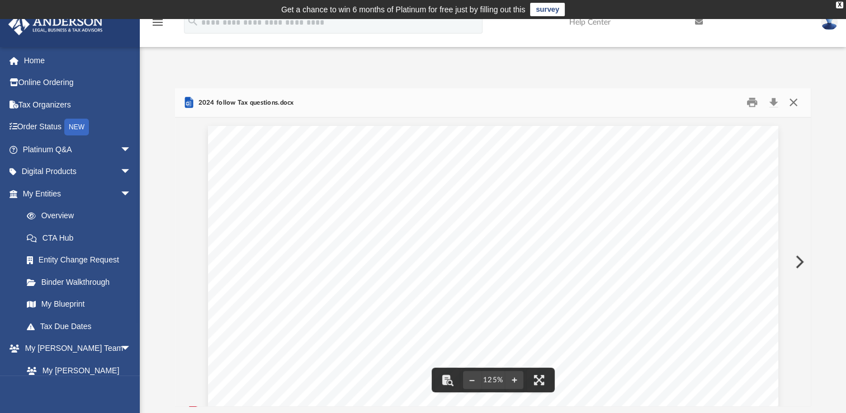
click at [792, 98] on button "Close" at bounding box center [793, 102] width 20 height 17
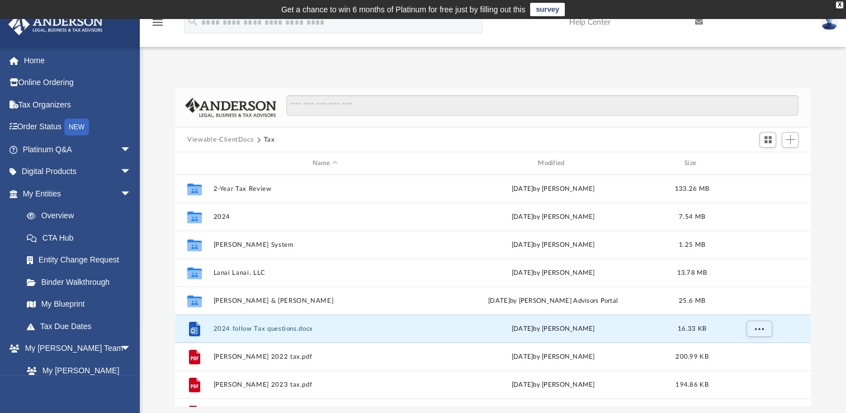
click at [158, 180] on div "Difficulty viewing your box folder? You can also access your account directly o…" at bounding box center [493, 247] width 706 height 318
